Goal: Task Accomplishment & Management: Manage account settings

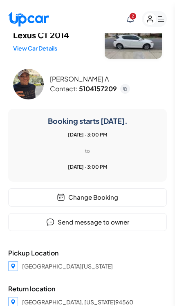
scroll to position [27, 0]
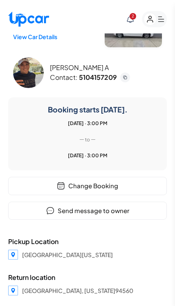
click at [126, 189] on button "Change Booking" at bounding box center [87, 186] width 158 height 18
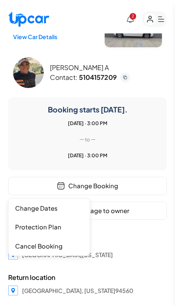
click at [66, 213] on button "Change Dates" at bounding box center [49, 208] width 81 height 19
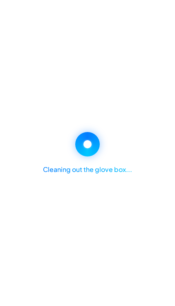
select select "*****"
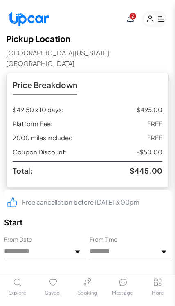
scroll to position [284, 0]
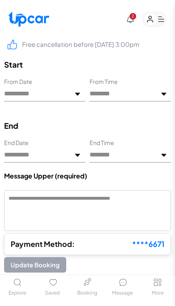
click at [78, 153] on img at bounding box center [77, 156] width 6 height 6
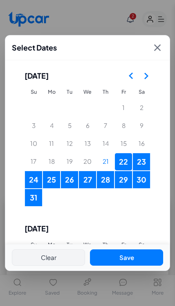
scroll to position [0, 0]
click at [107, 171] on button "28" at bounding box center [105, 179] width 17 height 17
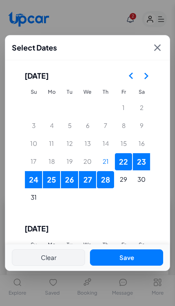
click at [140, 266] on button "Save" at bounding box center [126, 258] width 73 height 17
type input "**********"
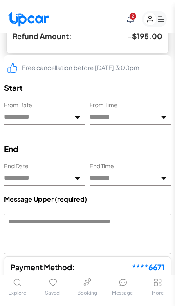
scroll to position [297, 0]
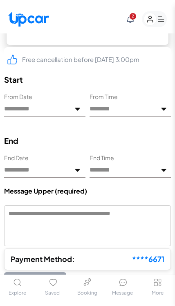
click at [135, 209] on textarea at bounding box center [87, 226] width 166 height 41
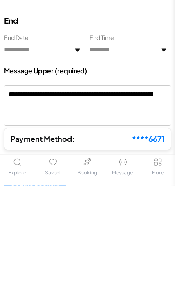
type textarea "**********"
click at [155, 272] on div "Your payment method will only be charged if your host approves this change." at bounding box center [87, 284] width 166 height 24
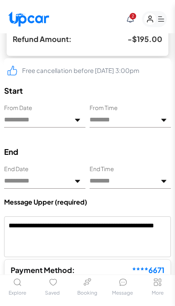
scroll to position [285, 0]
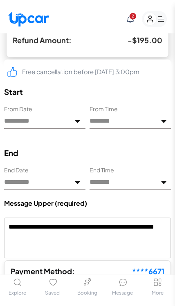
click at [74, 180] on img at bounding box center [77, 183] width 6 height 6
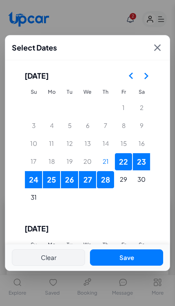
click at [85, 171] on button "27" at bounding box center [87, 179] width 17 height 17
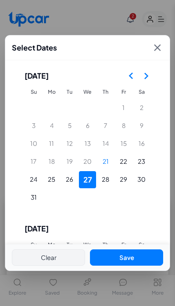
click at [123, 153] on button "22" at bounding box center [123, 161] width 17 height 17
click at [159, 42] on icon at bounding box center [156, 47] width 11 height 11
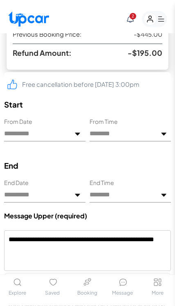
scroll to position [273, 0]
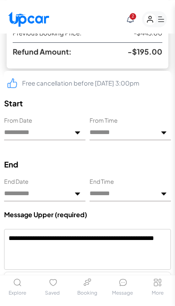
click at [76, 191] on img at bounding box center [77, 194] width 6 height 6
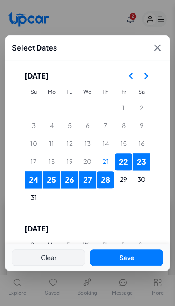
scroll to position [0, 0]
click at [86, 171] on button "27" at bounding box center [87, 179] width 17 height 17
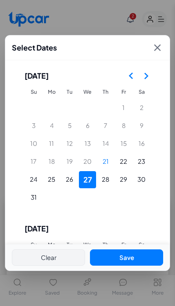
click at [122, 153] on button "22" at bounding box center [123, 161] width 17 height 17
click at [59, 266] on button "Clear" at bounding box center [48, 258] width 73 height 17
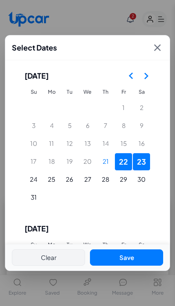
click at [56, 266] on button "Clear" at bounding box center [48, 258] width 73 height 17
click at [155, 44] on icon at bounding box center [157, 47] width 7 height 7
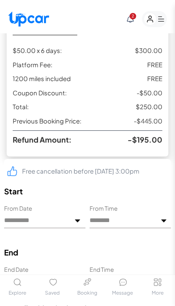
scroll to position [197, 0]
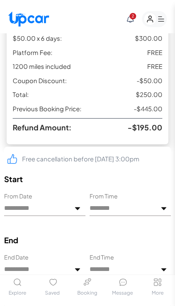
click at [73, 201] on input "**********" at bounding box center [44, 209] width 81 height 16
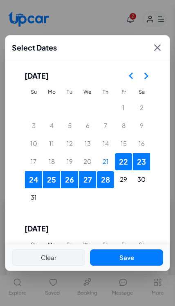
click at [122, 153] on button "22" at bounding box center [123, 161] width 17 height 17
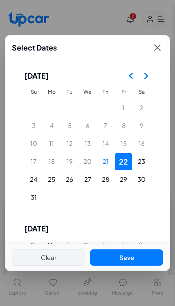
click at [86, 171] on button "27" at bounding box center [87, 179] width 17 height 17
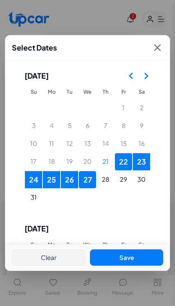
click at [135, 266] on button "Save" at bounding box center [126, 258] width 73 height 17
type input "**********"
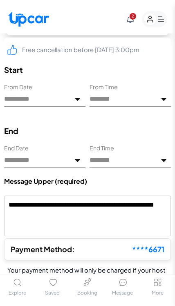
scroll to position [315, 0]
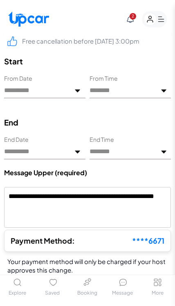
click at [55, 278] on button "Update Booking" at bounding box center [35, 286] width 62 height 16
